Goal: Navigation & Orientation: Find specific page/section

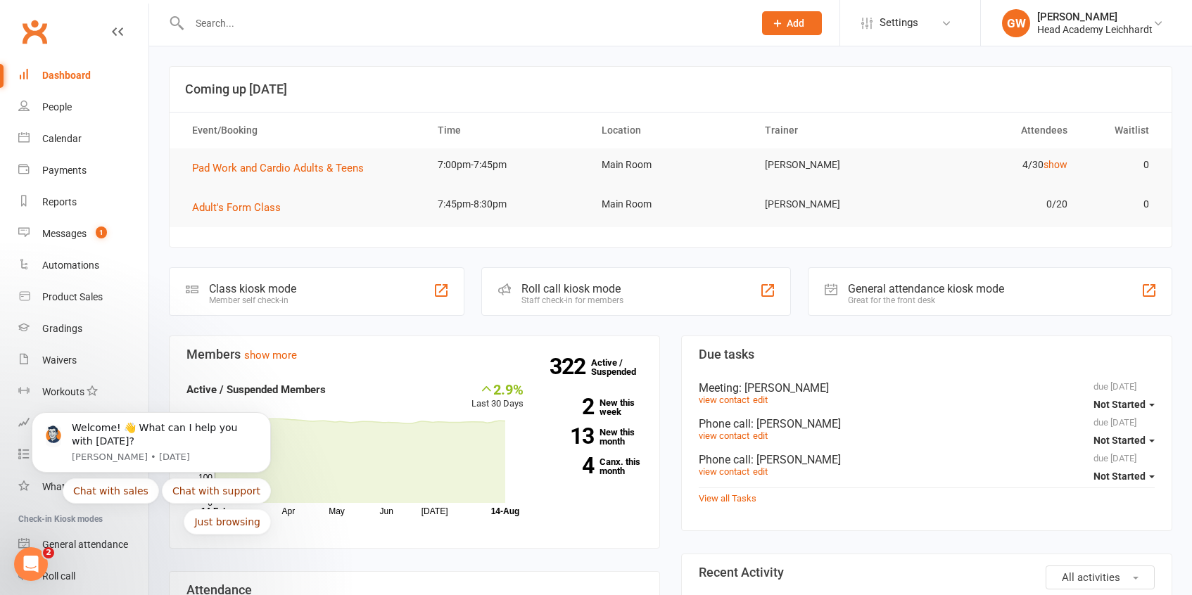
click at [108, 364] on body "Welcome! 👋 What can I help you with [DATE]? [PERSON_NAME] • [DATE] Chat with sa…" at bounding box center [151, 446] width 270 height 211
click at [72, 146] on link "Calendar" at bounding box center [83, 139] width 130 height 32
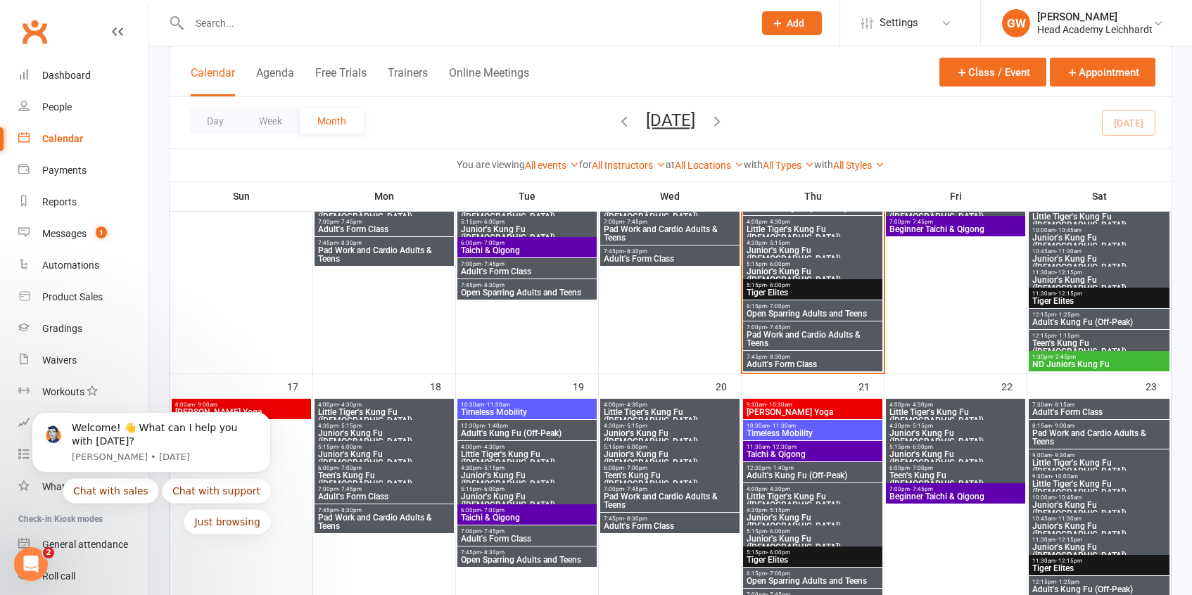
scroll to position [721, 0]
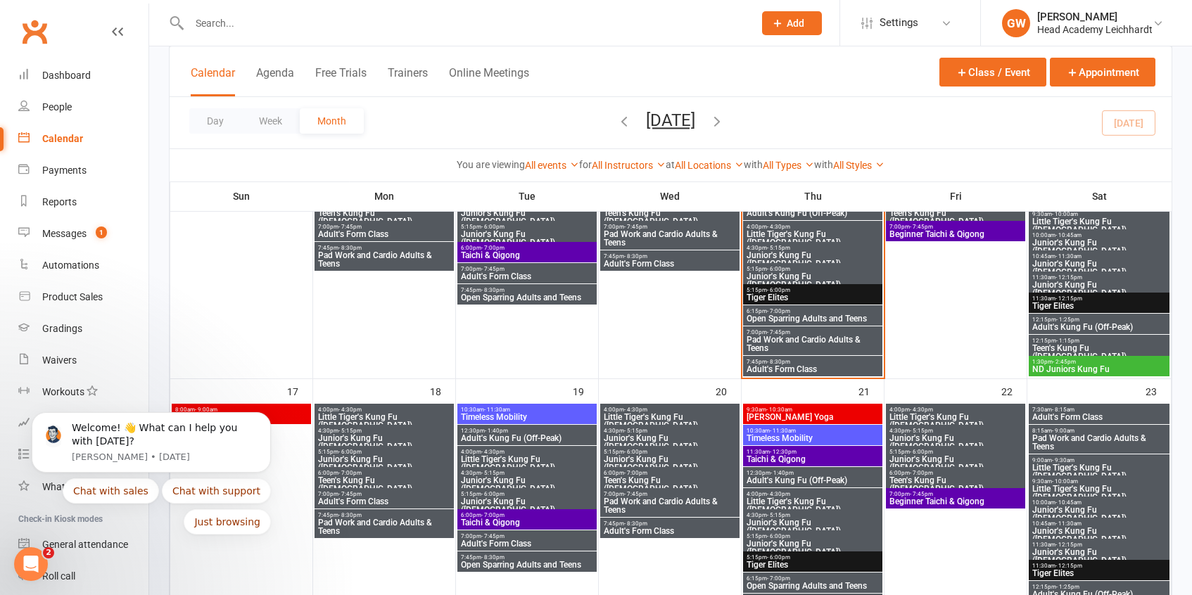
click at [846, 336] on span "Pad Work and Cardio Adults & Teens" at bounding box center [813, 344] width 134 height 17
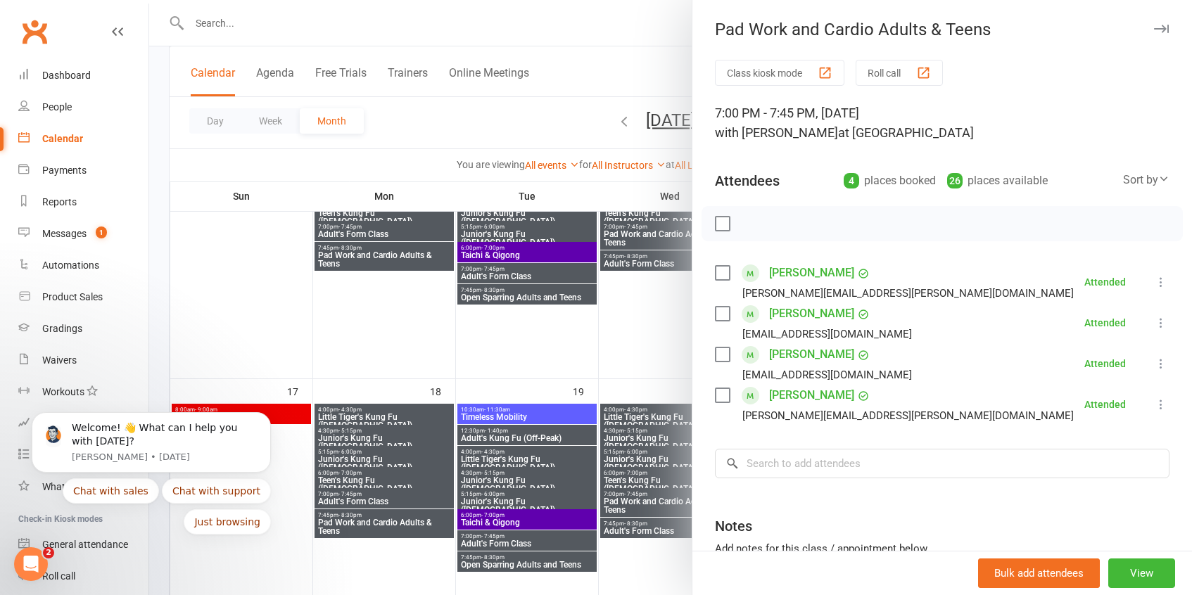
click at [668, 353] on div at bounding box center [670, 297] width 1043 height 595
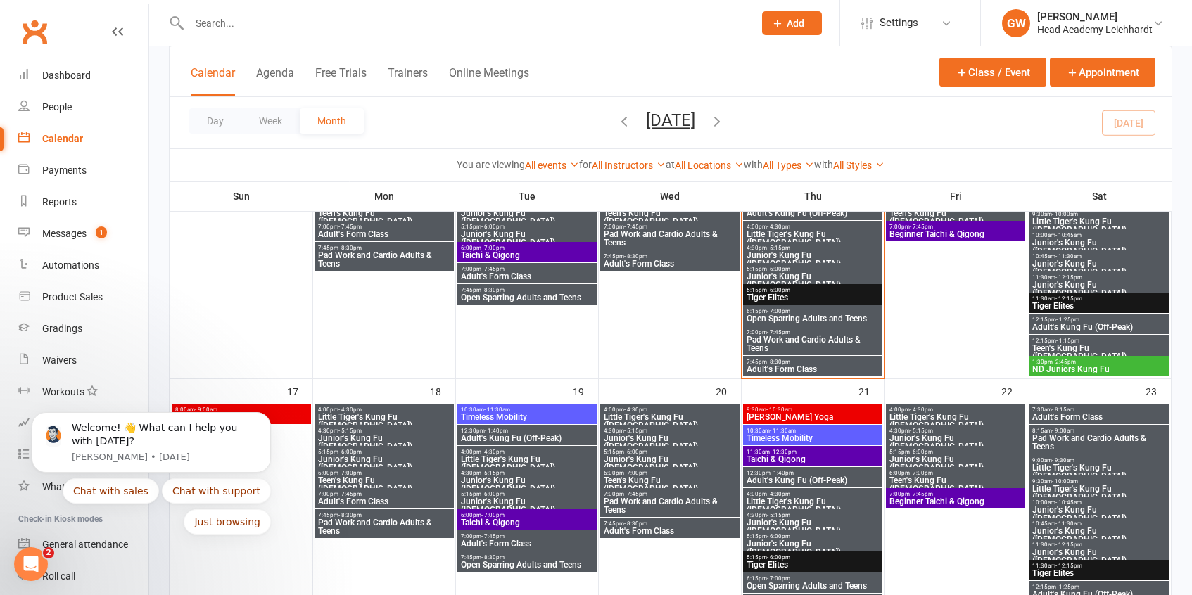
click at [788, 366] on span "Adult's Form Class" at bounding box center [813, 369] width 134 height 8
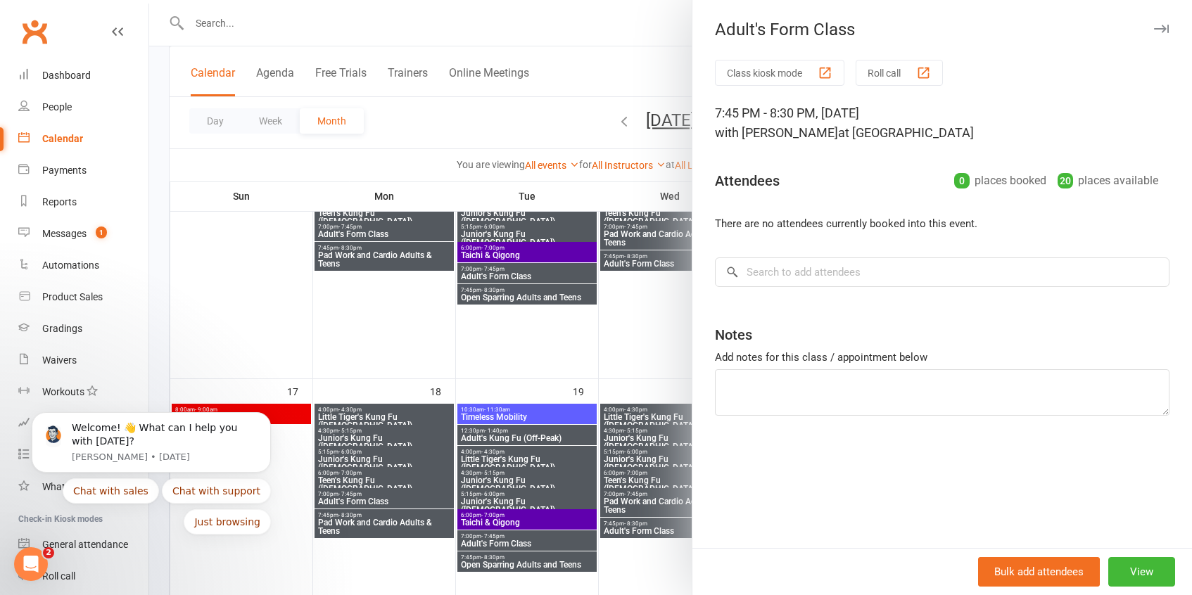
click at [693, 336] on div "Class kiosk mode Roll call 7:45 PM - 8:30 PM, [DATE] with [PERSON_NAME] at [GEO…" at bounding box center [943, 304] width 500 height 488
click at [675, 338] on div at bounding box center [670, 297] width 1043 height 595
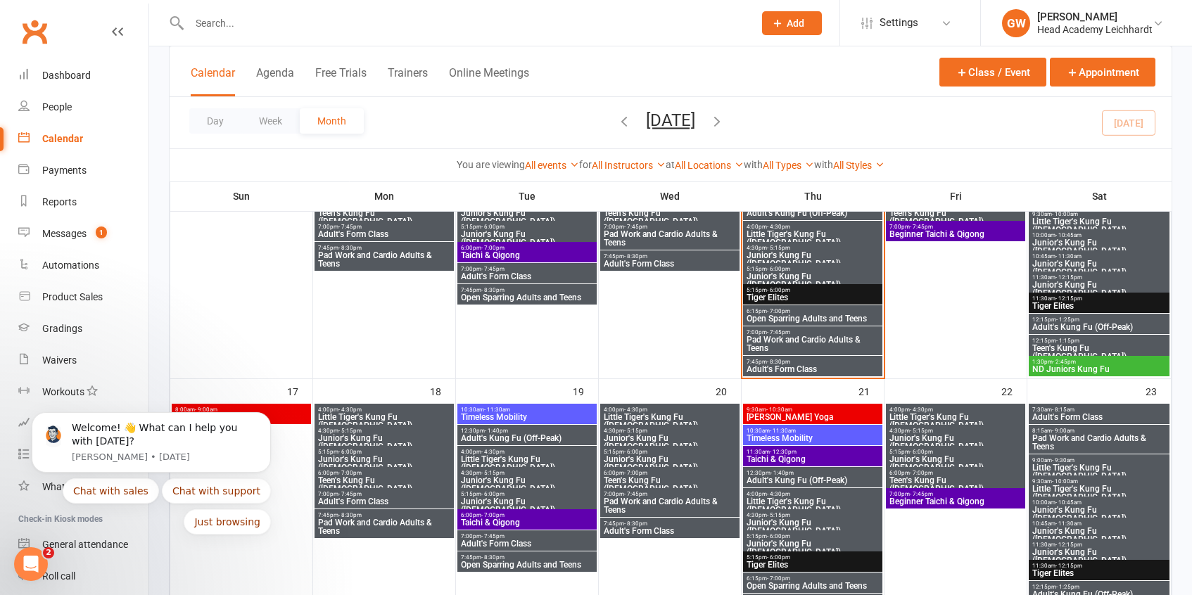
click at [807, 340] on span "Pad Work and Cardio Adults & Teens" at bounding box center [813, 344] width 134 height 17
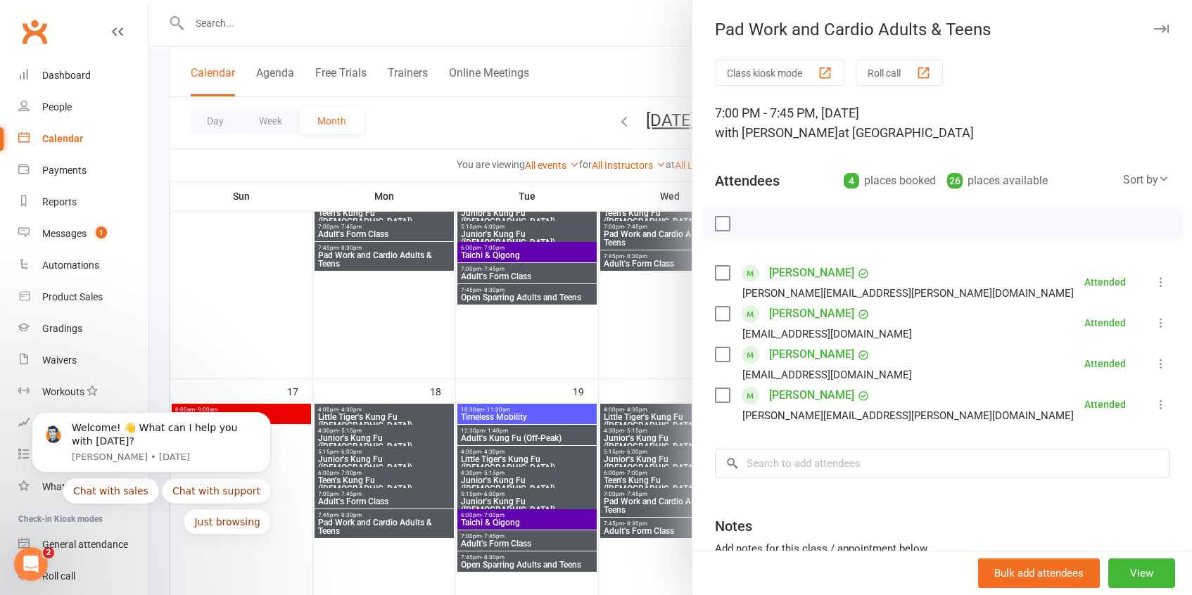
click at [662, 358] on div at bounding box center [670, 297] width 1043 height 595
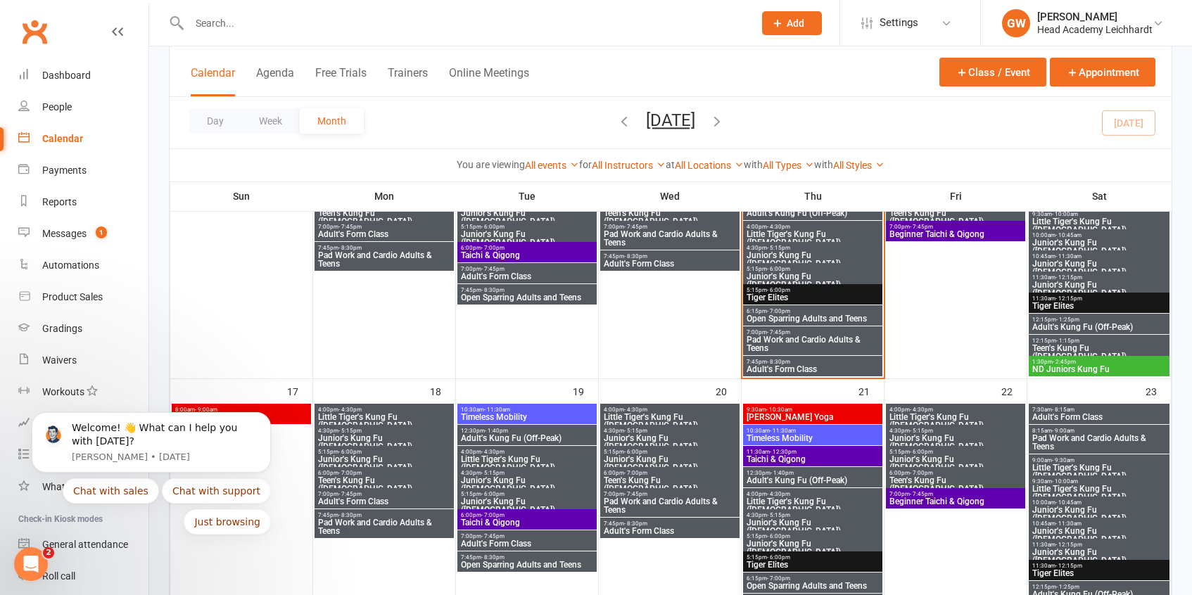
click at [772, 371] on span "Adult's Form Class" at bounding box center [813, 369] width 134 height 8
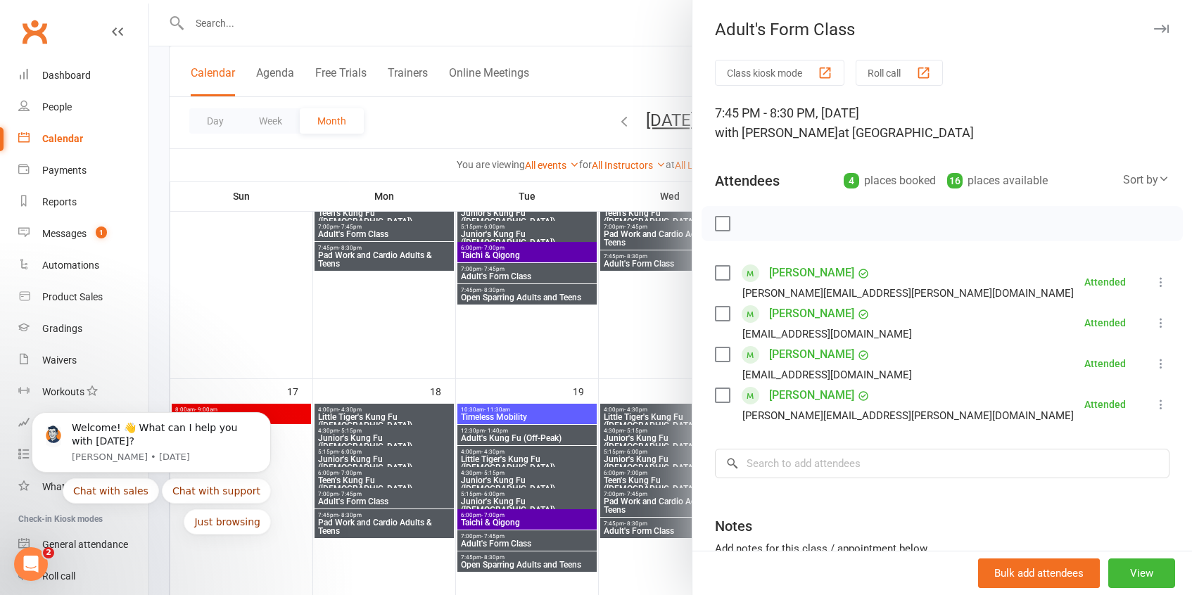
click at [669, 334] on div at bounding box center [670, 297] width 1043 height 595
